Goal: Task Accomplishment & Management: Complete application form

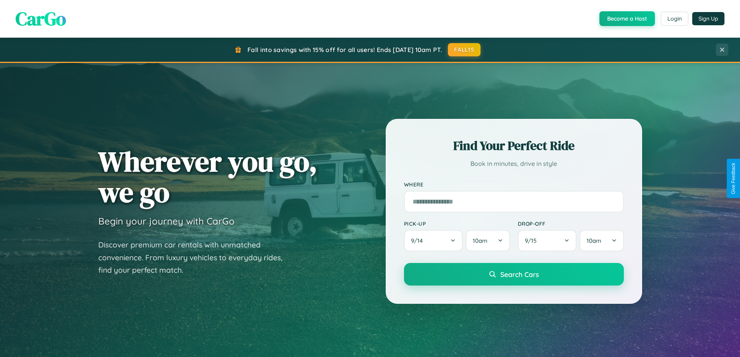
scroll to position [535, 0]
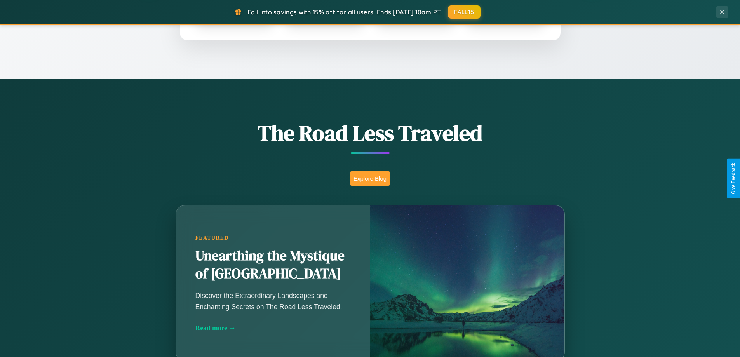
click at [370, 178] on button "Explore Blog" at bounding box center [370, 178] width 41 height 14
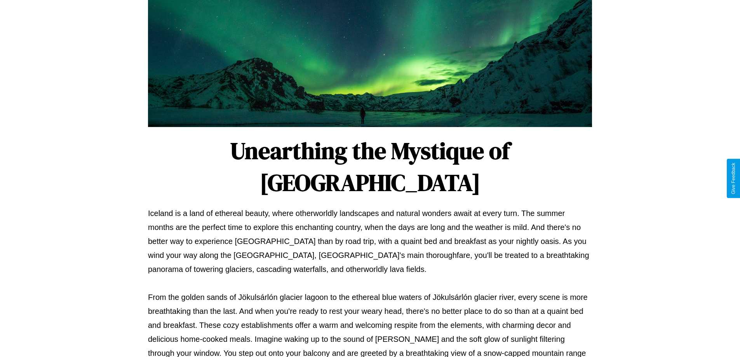
scroll to position [251, 0]
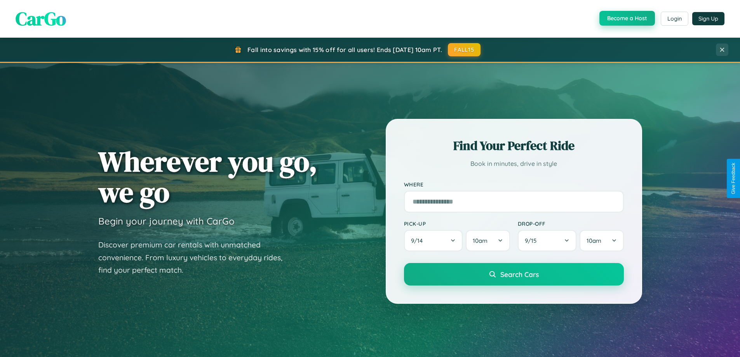
click at [626, 18] on button "Become a Host" at bounding box center [628, 18] width 56 height 15
